Goal: Task Accomplishment & Management: Use online tool/utility

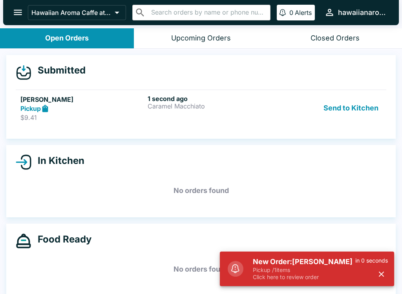
click at [317, 269] on p "Pickup / 1 items" at bounding box center [304, 269] width 102 height 7
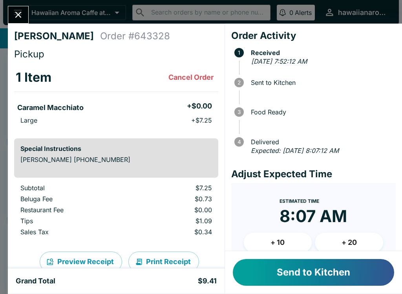
click at [347, 278] on button "Send to Kitchen" at bounding box center [313, 272] width 161 height 27
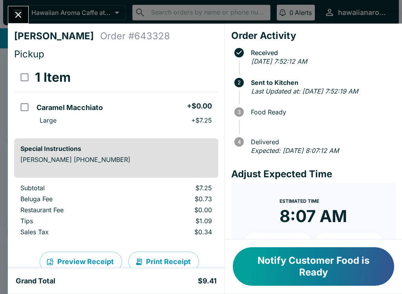
click at [324, 274] on button "Notify Customer Food is Ready" at bounding box center [313, 266] width 161 height 38
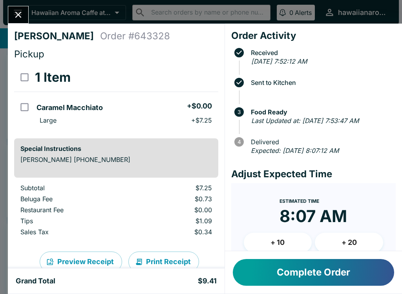
click at [21, 8] on button "Close" at bounding box center [18, 14] width 20 height 17
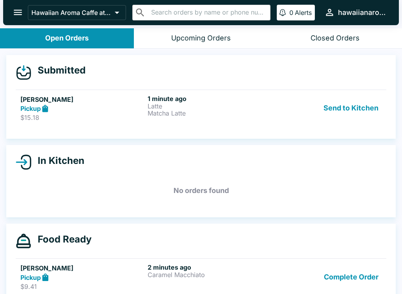
click at [250, 97] on h6 "1 minute ago" at bounding box center [210, 99] width 124 height 8
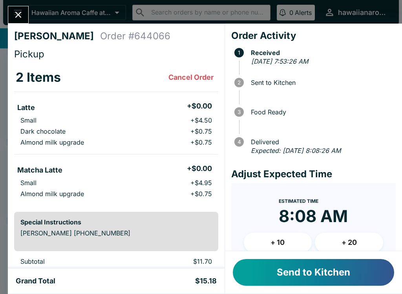
click at [348, 273] on button "Send to Kitchen" at bounding box center [313, 272] width 161 height 27
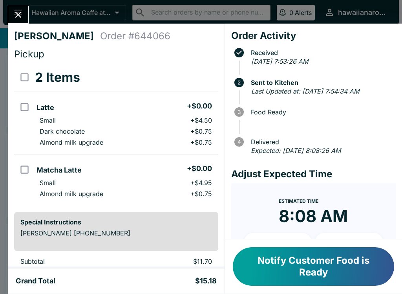
click at [20, 11] on icon "Close" at bounding box center [18, 14] width 11 height 11
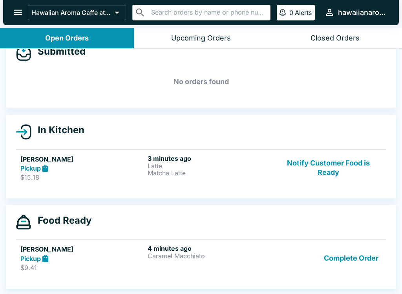
scroll to position [19, 0]
click at [319, 159] on button "Notify Customer Food is Ready" at bounding box center [328, 167] width 106 height 27
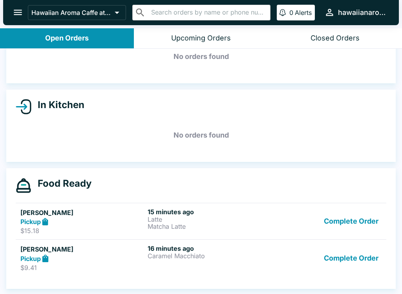
scroll to position [44, 0]
click at [340, 260] on button "Complete Order" at bounding box center [351, 257] width 61 height 27
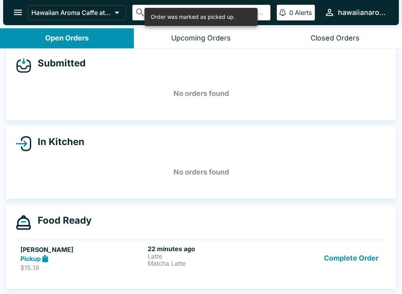
click at [343, 245] on button "Complete Order" at bounding box center [351, 258] width 61 height 27
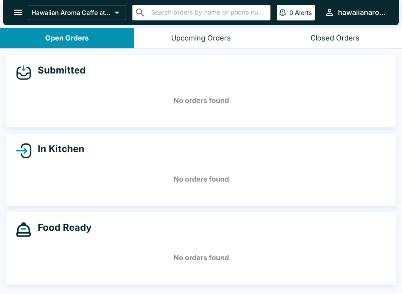
click at [17, 15] on icon "open drawer" at bounding box center [18, 12] width 8 height 5
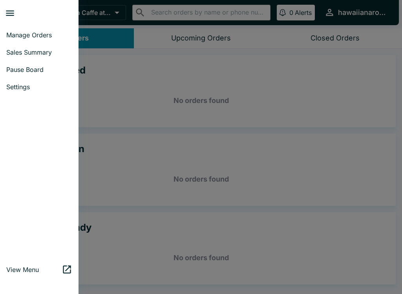
click at [26, 51] on span "Sales Summary" at bounding box center [39, 52] width 66 height 8
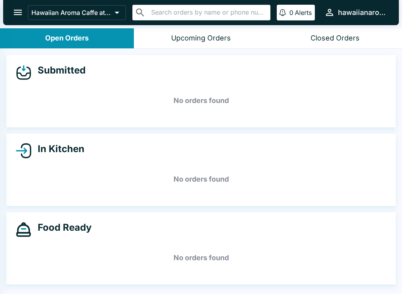
select select "03:00"
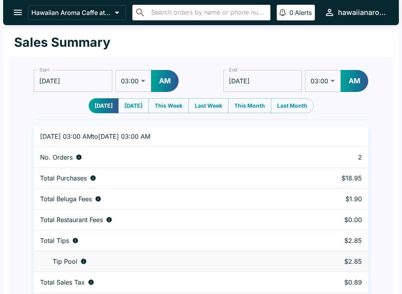
click at [14, 15] on icon "open drawer" at bounding box center [18, 12] width 11 height 11
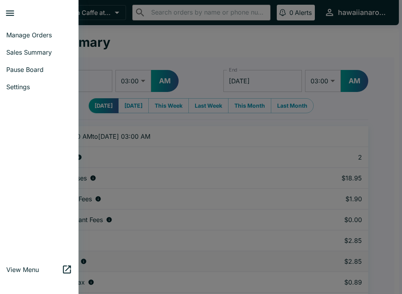
click at [27, 31] on link "Manage Orders" at bounding box center [39, 34] width 79 height 17
